Goal: Task Accomplishment & Management: Manage account settings

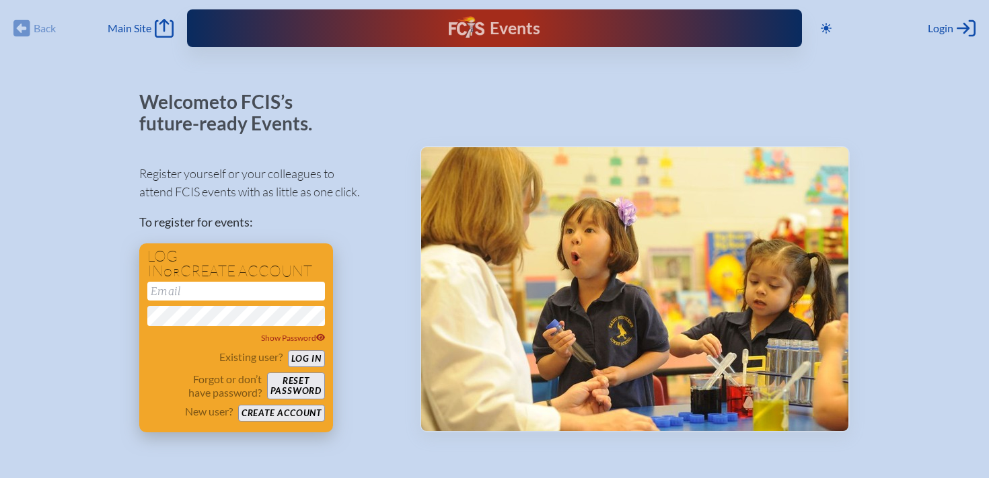
click at [190, 295] on input "email" at bounding box center [236, 291] width 178 height 19
type input "[EMAIL_ADDRESS][DOMAIN_NAME]"
click at [288, 350] on button "Log in" at bounding box center [306, 358] width 37 height 17
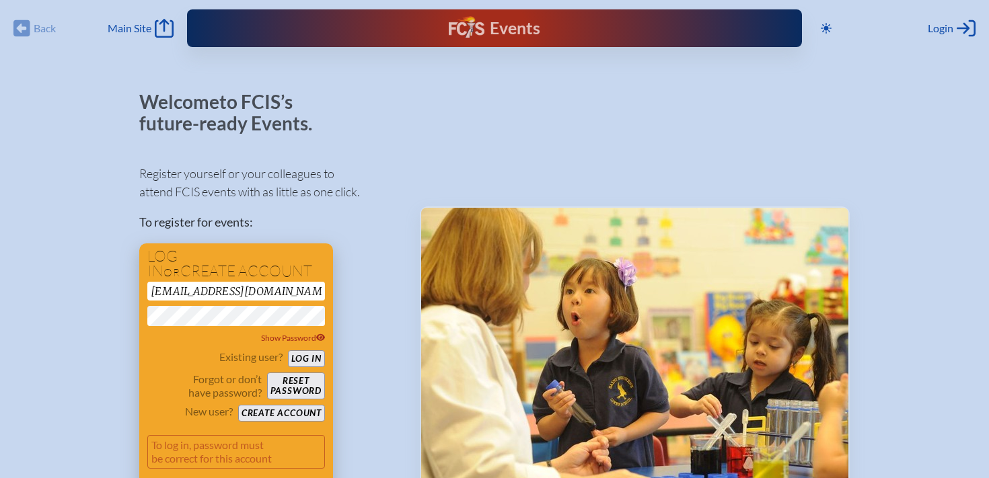
click at [297, 381] on button "Reset password" at bounding box center [296, 386] width 58 height 27
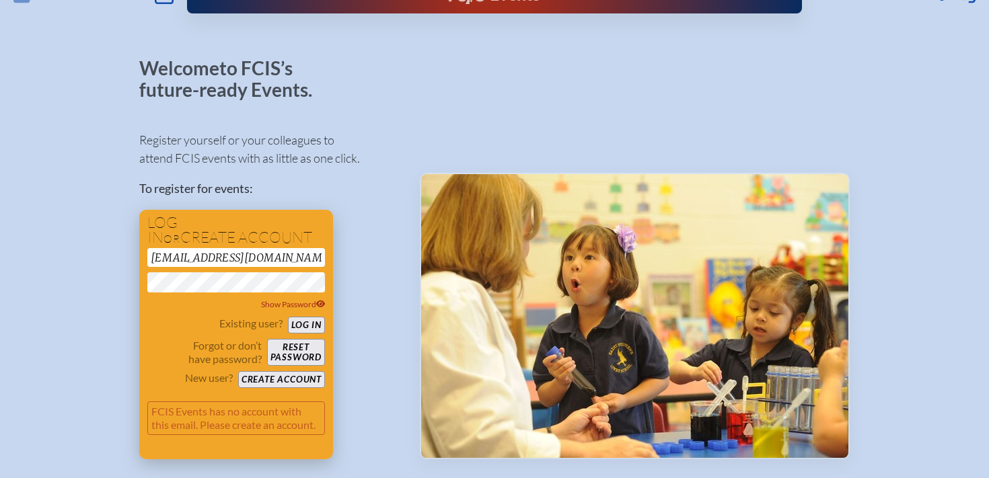
click at [312, 354] on button "Reset password" at bounding box center [296, 352] width 58 height 27
click at [268, 271] on div "eswider@lhprep.org Show Password" at bounding box center [236, 279] width 178 height 63
click at [296, 344] on button "Reset password" at bounding box center [296, 352] width 58 height 27
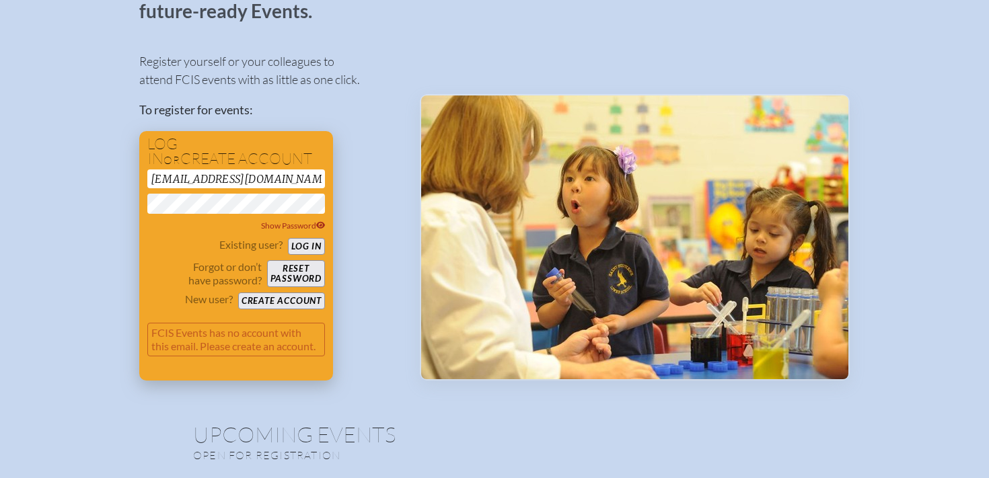
click at [291, 297] on button "Create account" at bounding box center [281, 301] width 87 height 17
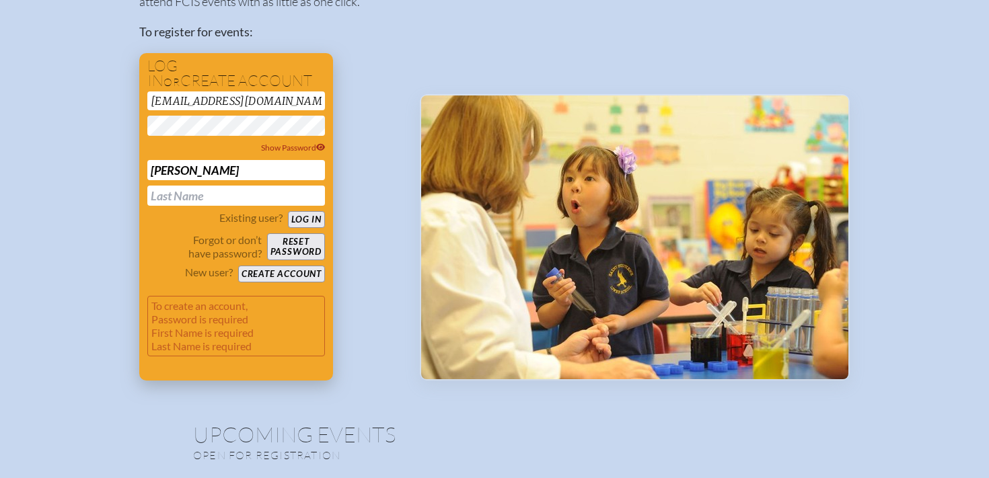
type input "Edward"
type input "Swider"
click at [385, 219] on div "Register yourself or your colleagues to attend FCIS events with as little as on…" at bounding box center [268, 171] width 259 height 418
click at [306, 272] on button "Create account" at bounding box center [281, 274] width 87 height 17
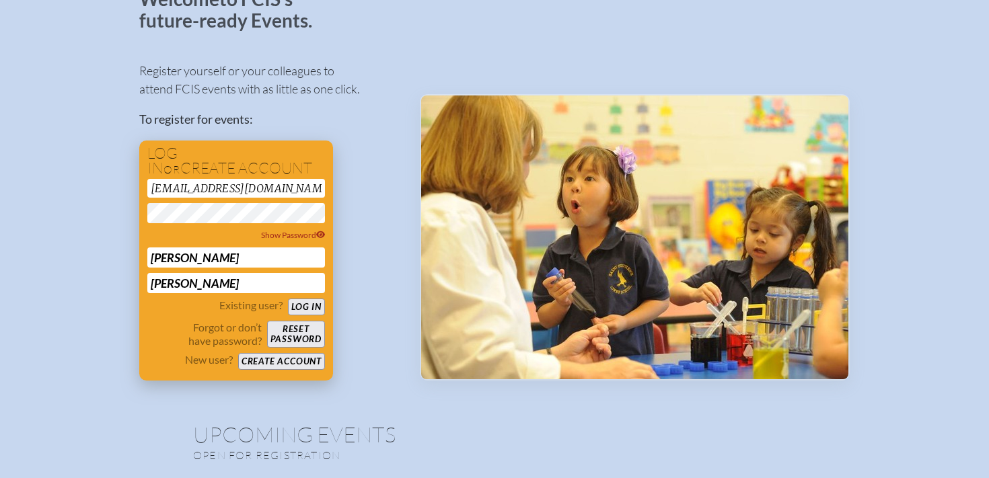
scroll to position [0, 0]
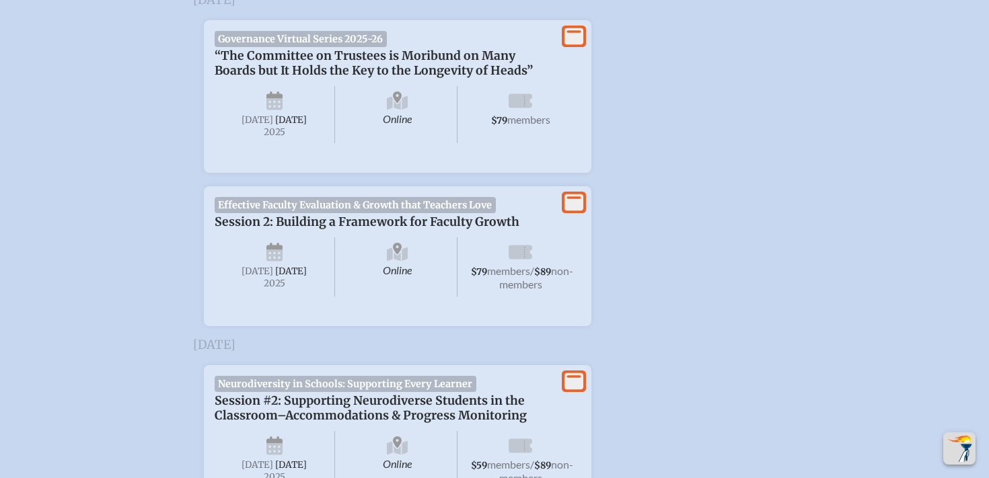
scroll to position [529, 0]
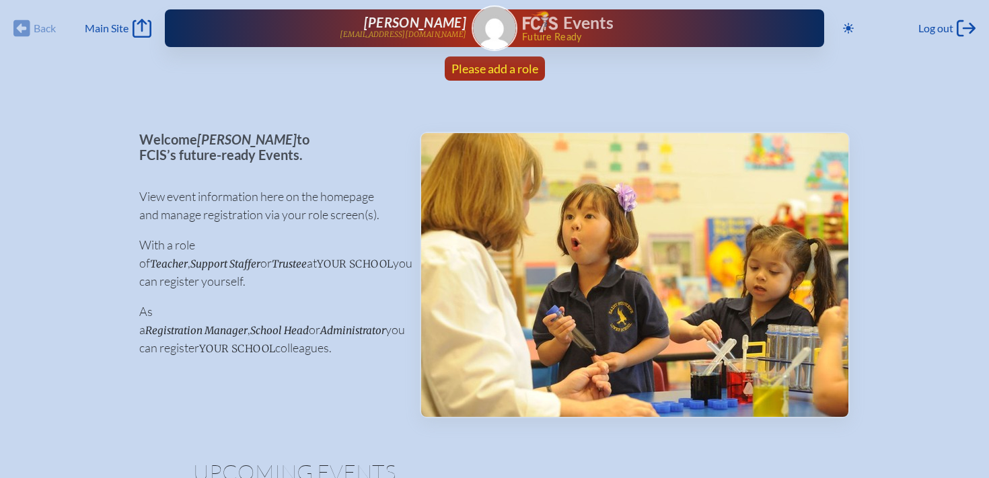
click at [488, 66] on span "Please add a role" at bounding box center [494, 68] width 87 height 15
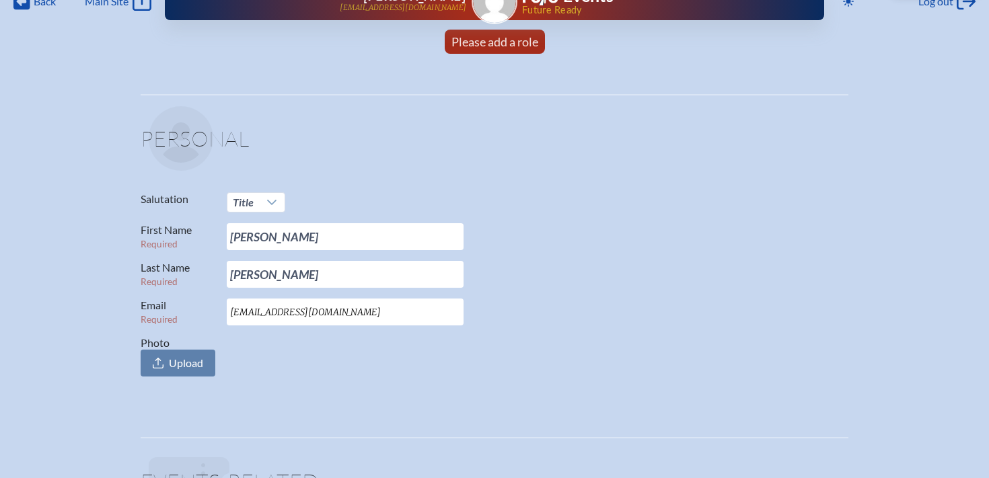
scroll to position [38, 0]
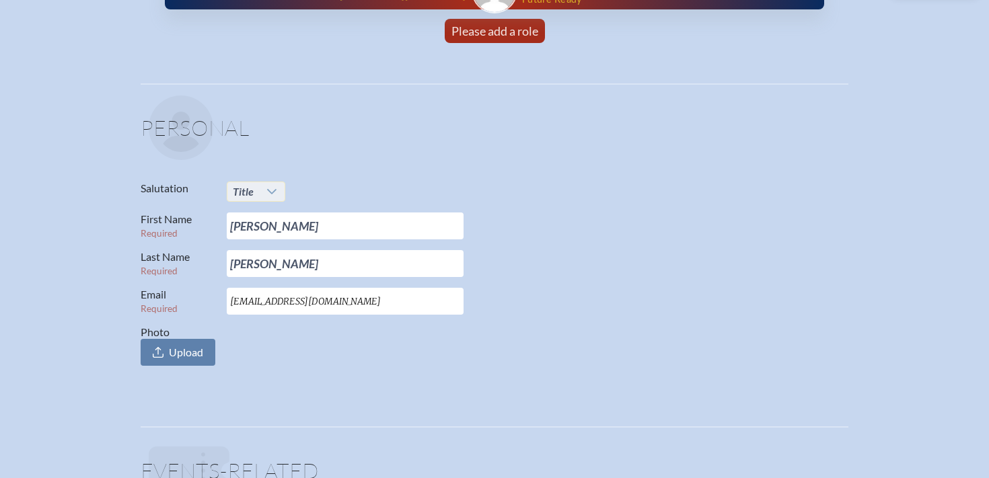
click at [259, 188] on div at bounding box center [272, 191] width 26 height 19
click at [259, 212] on li "Mr." at bounding box center [256, 217] width 58 height 19
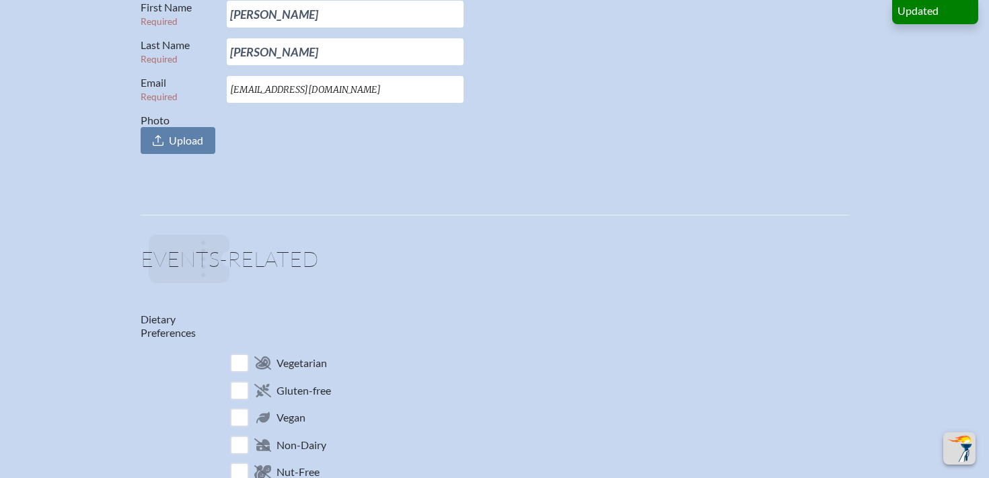
scroll to position [465, 0]
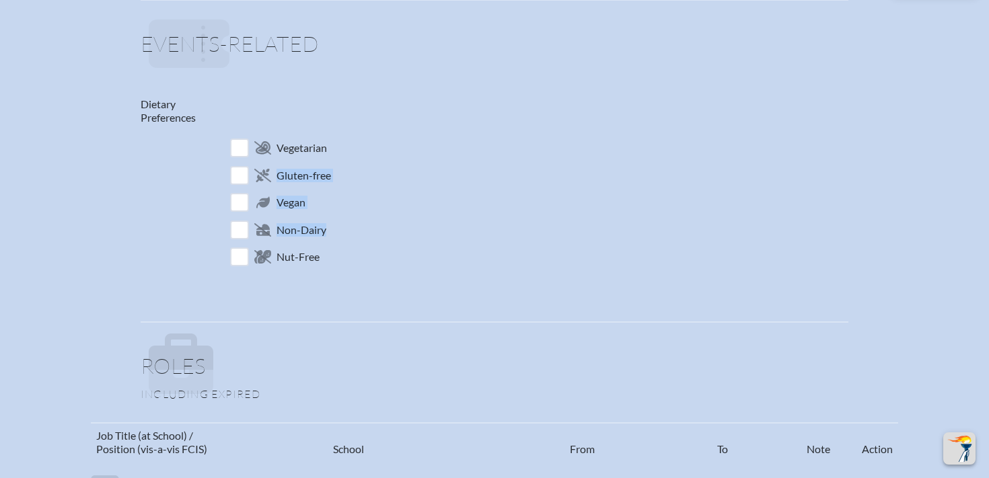
drag, startPoint x: 434, startPoint y: 233, endPoint x: 463, endPoint y: 108, distance: 129.2
click at [463, 108] on div "Dietary Preferences Vegetarian Gluten-free Vegan Non-Dairy Nut-Free" at bounding box center [495, 184] width 708 height 173
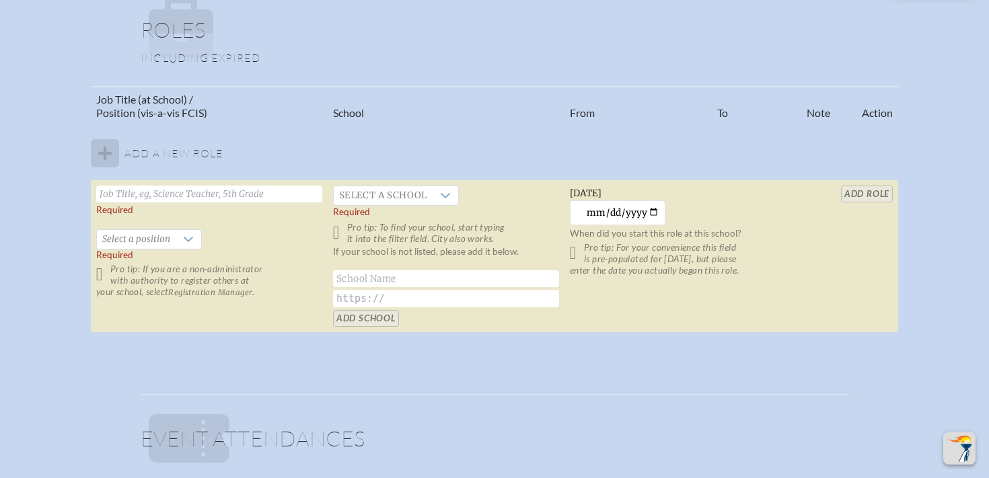
scroll to position [802, 0]
click at [410, 196] on span "Select a school" at bounding box center [383, 195] width 99 height 19
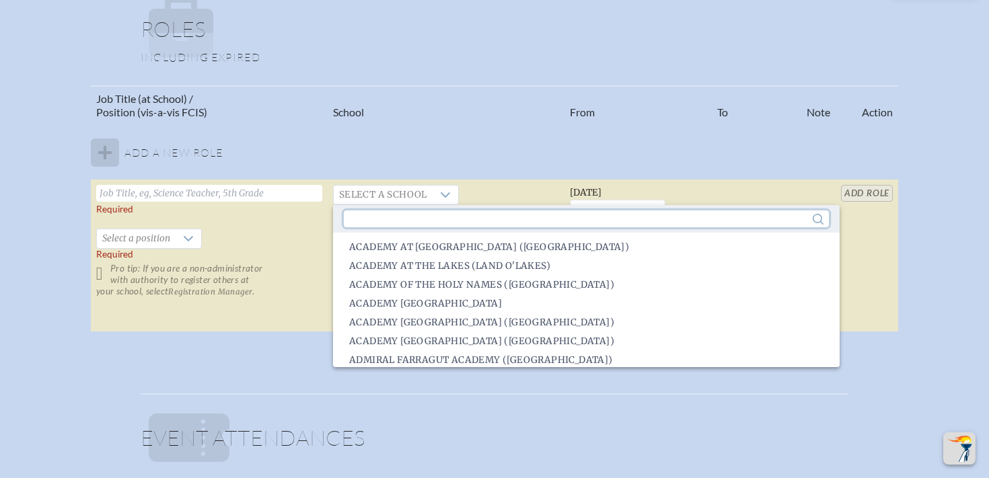
click at [427, 222] on input "text" at bounding box center [586, 219] width 485 height 17
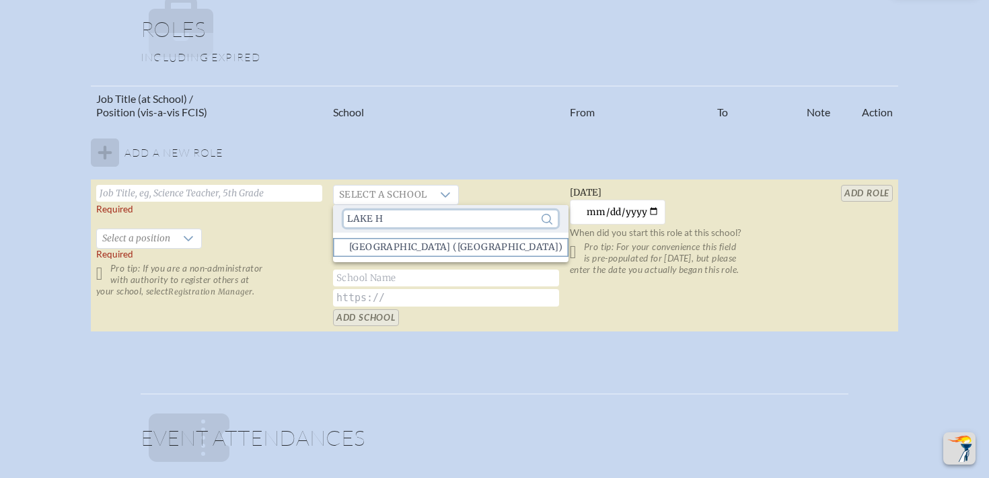
type input "lake h"
click at [455, 248] on span "Lake Highland Preparatory School (Orlando)" at bounding box center [456, 247] width 214 height 13
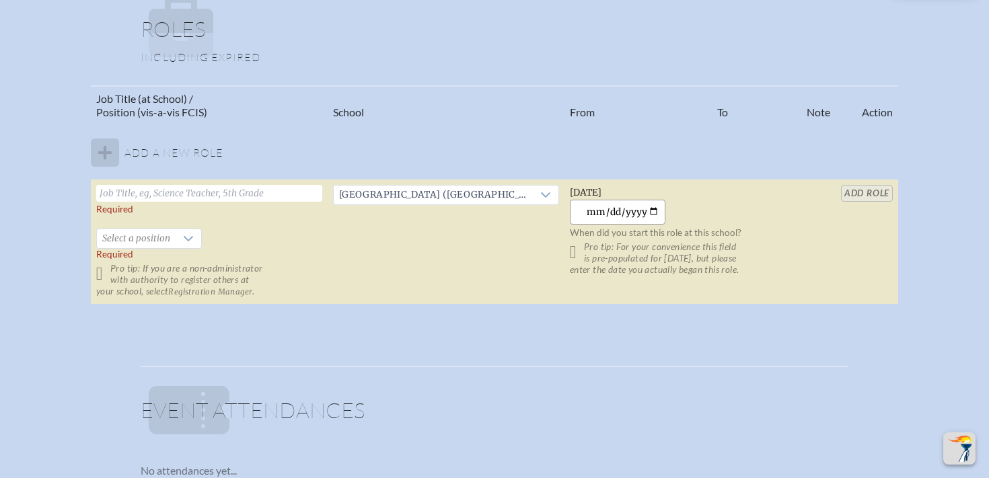
click at [647, 210] on input "2025-09-22" at bounding box center [618, 212] width 96 height 25
type input "2025-08-01"
click at [172, 244] on span "Select a position" at bounding box center [136, 238] width 79 height 19
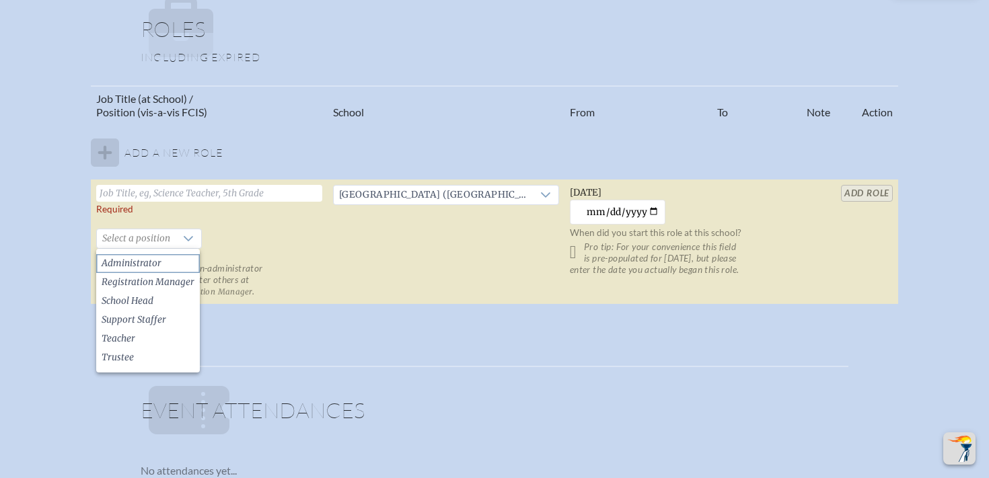
click at [172, 268] on li "Administrator" at bounding box center [148, 263] width 104 height 19
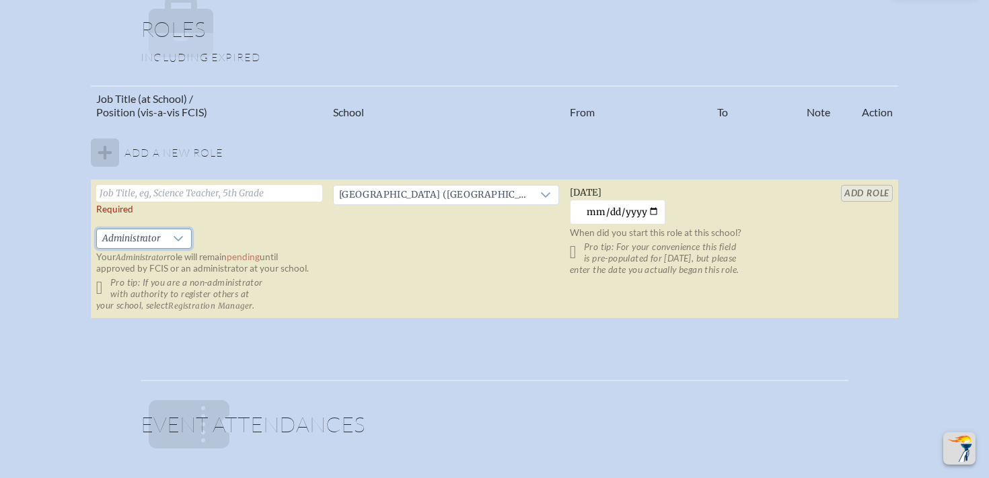
click at [157, 200] on input "text" at bounding box center [209, 193] width 226 height 17
click at [214, 195] on input "Director of Visual and Perforing Arts" at bounding box center [209, 193] width 226 height 17
type input "Director of Visual and Performing Arts"
click at [351, 223] on td "Lake Highland Preparatory School (Orlando)" at bounding box center [446, 249] width 237 height 139
click at [873, 194] on input "add Role" at bounding box center [867, 193] width 52 height 17
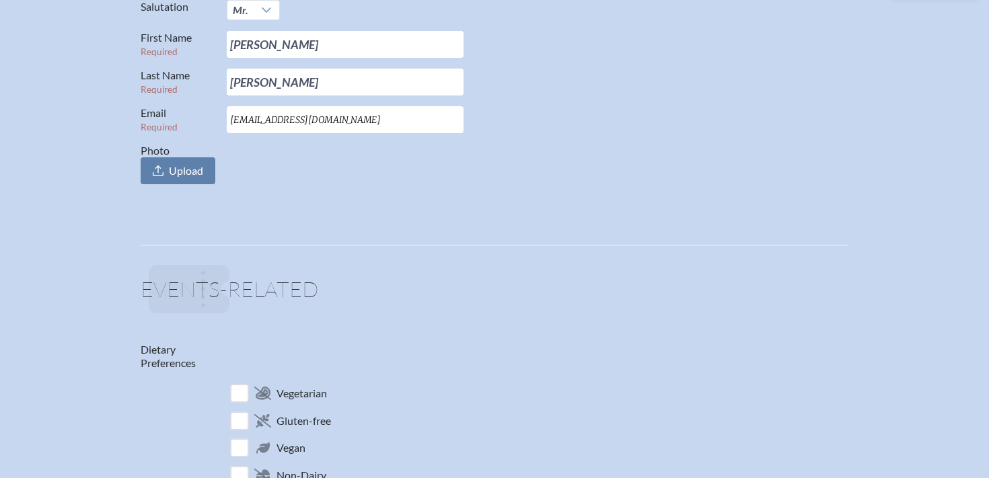
scroll to position [0, 0]
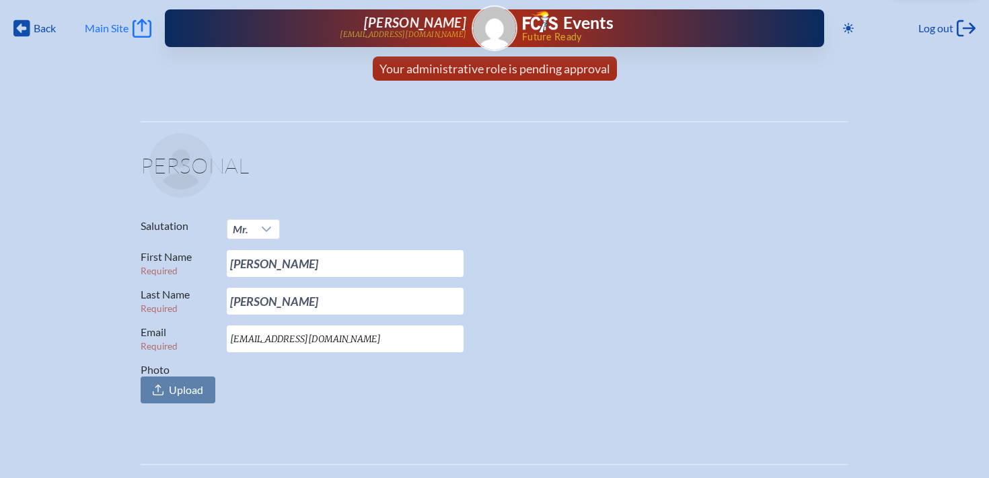
click at [149, 30] on icon "Main Site" at bounding box center [142, 28] width 19 height 19
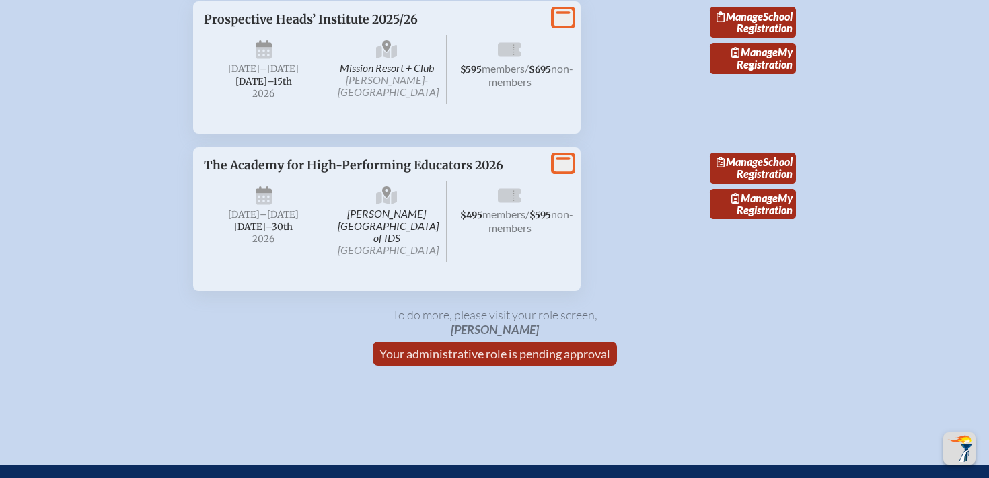
scroll to position [2515, 0]
